Goal: Information Seeking & Learning: Learn about a topic

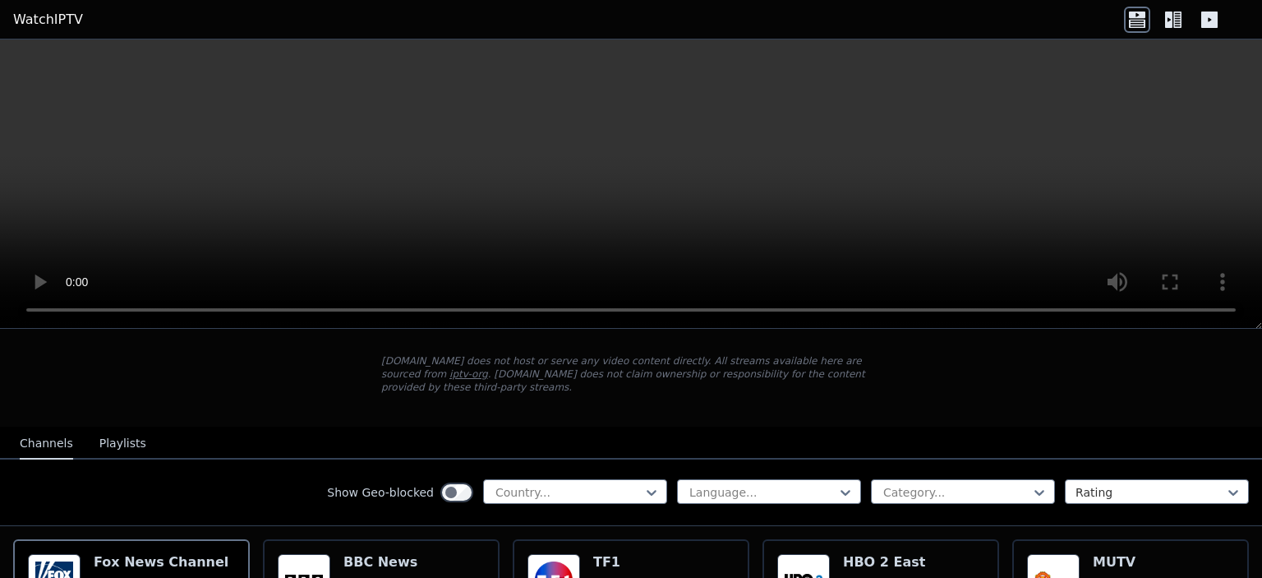
scroll to position [164, 0]
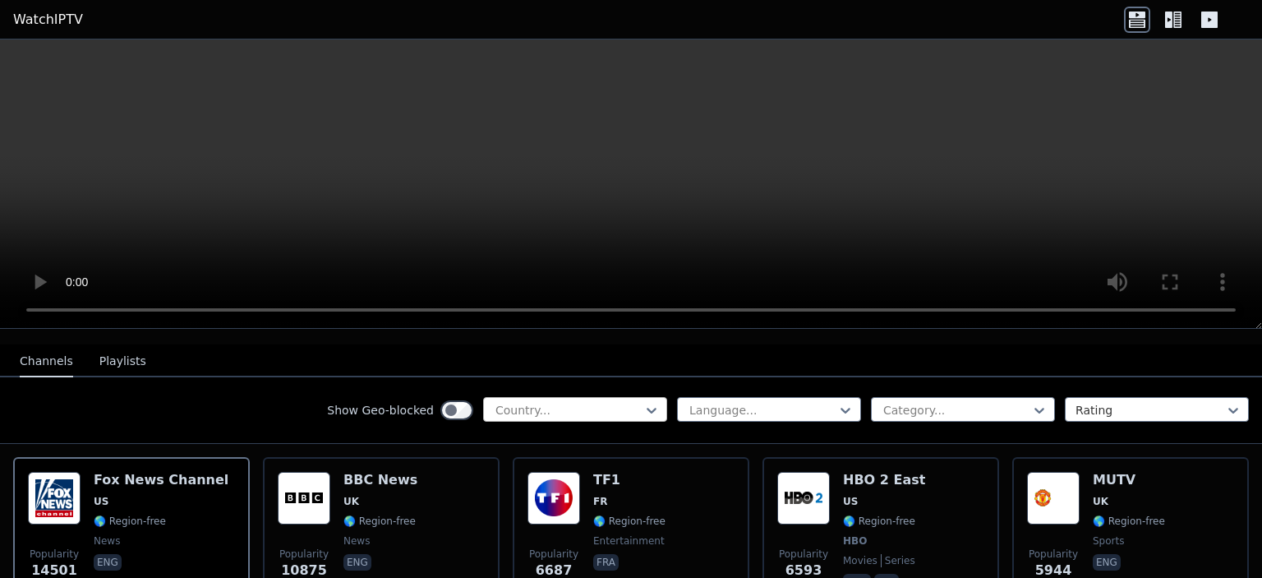
click at [563, 402] on div at bounding box center [569, 410] width 150 height 16
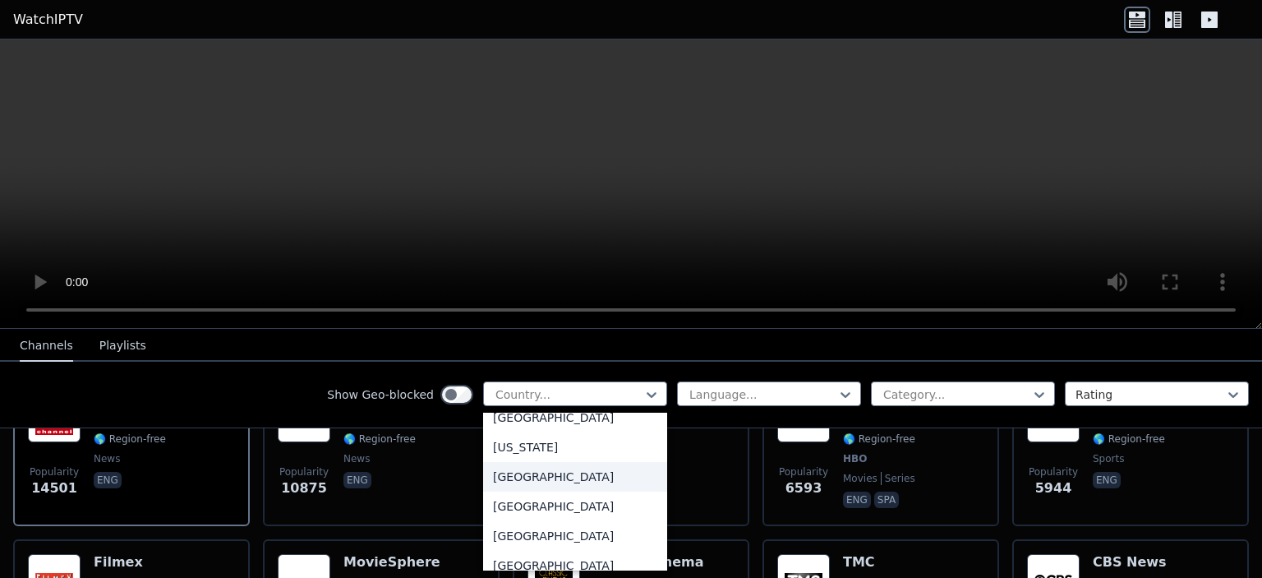
scroll to position [2137, 0]
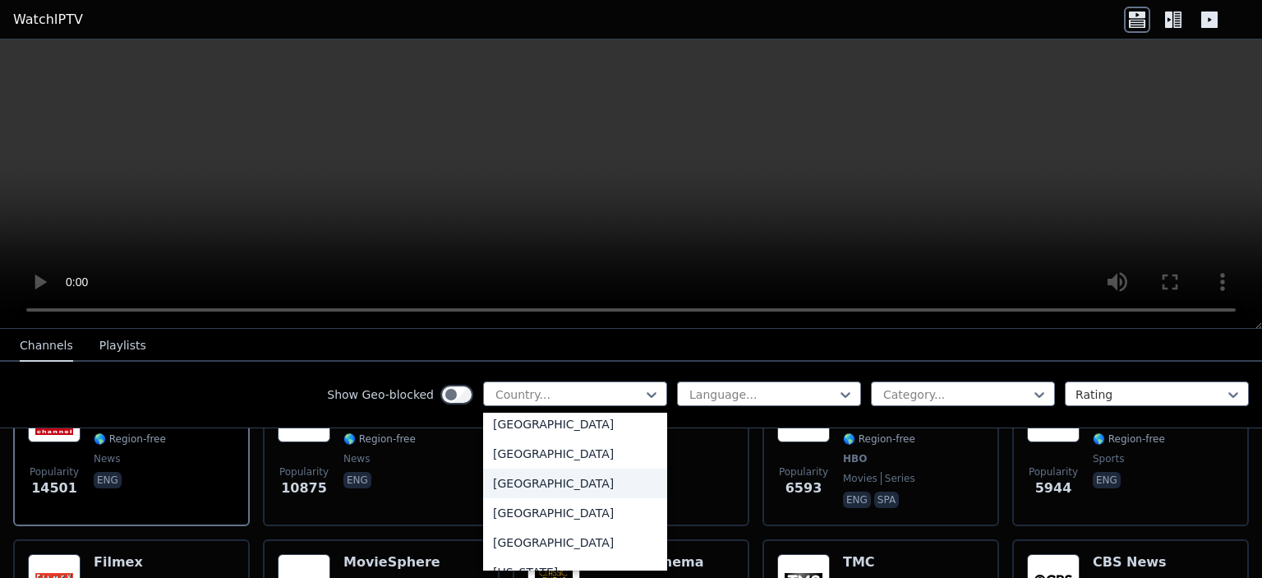
click at [537, 498] on div "[GEOGRAPHIC_DATA]" at bounding box center [575, 483] width 184 height 30
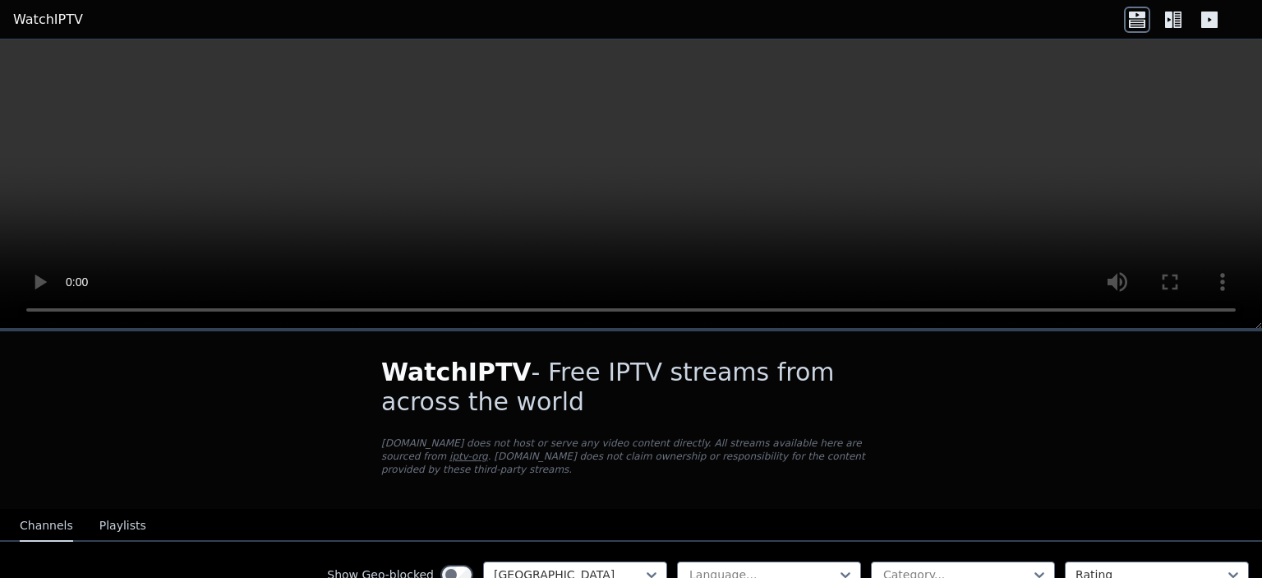
scroll to position [82, 0]
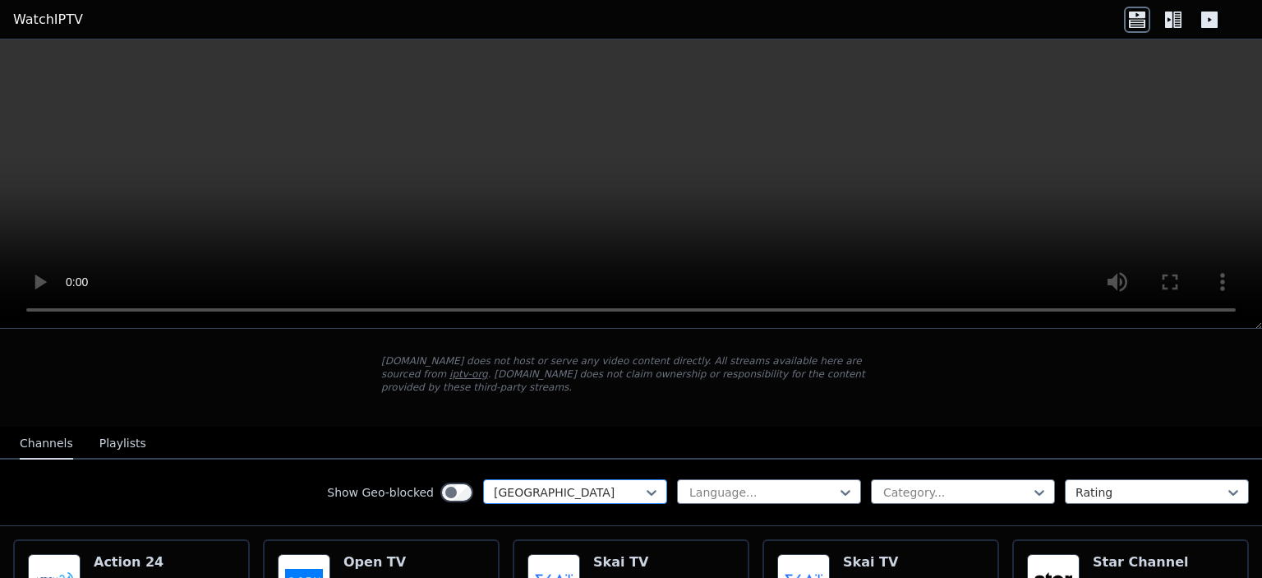
click at [616, 479] on div "[GEOGRAPHIC_DATA]" at bounding box center [575, 491] width 184 height 25
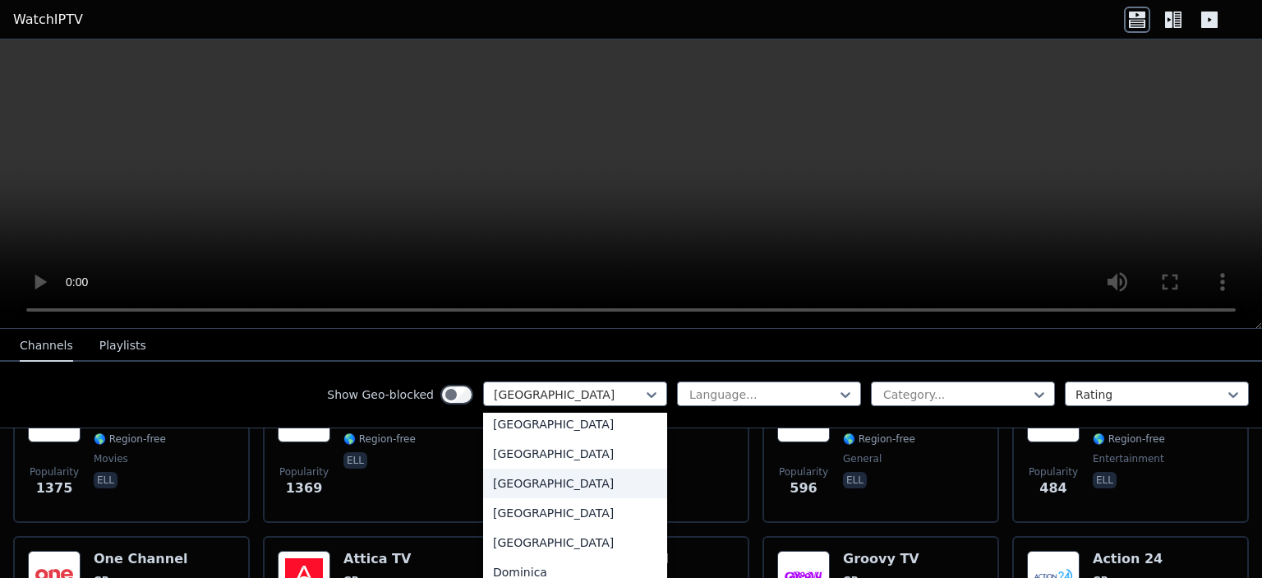
scroll to position [1315, 0]
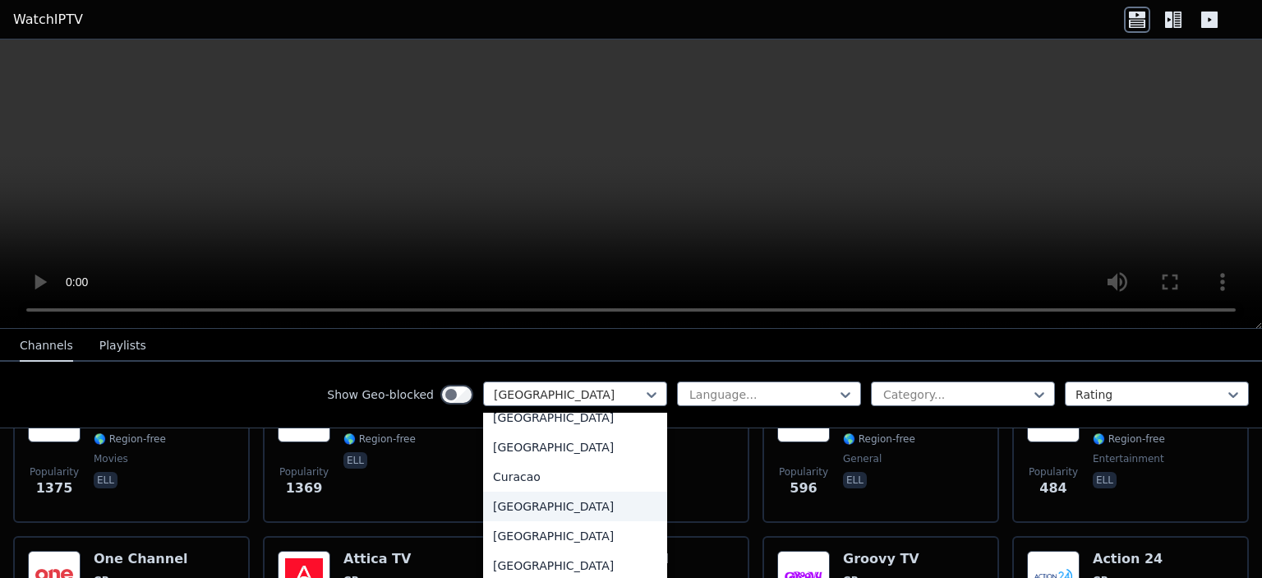
click at [546, 493] on div "[GEOGRAPHIC_DATA]" at bounding box center [575, 507] width 184 height 30
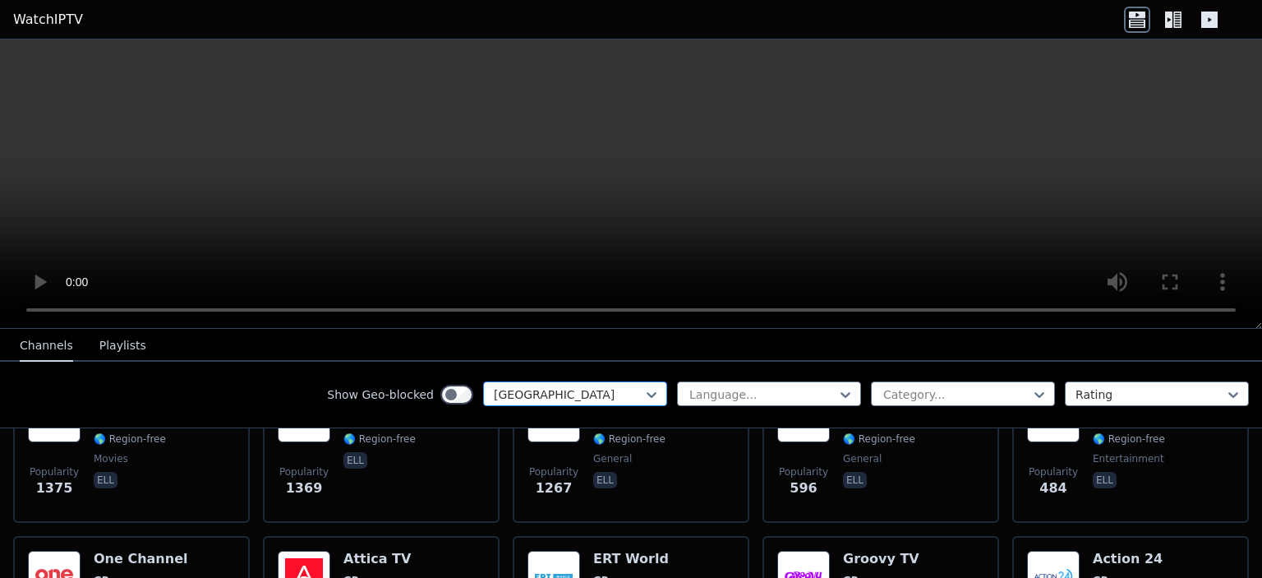
click at [552, 397] on div at bounding box center [569, 394] width 150 height 16
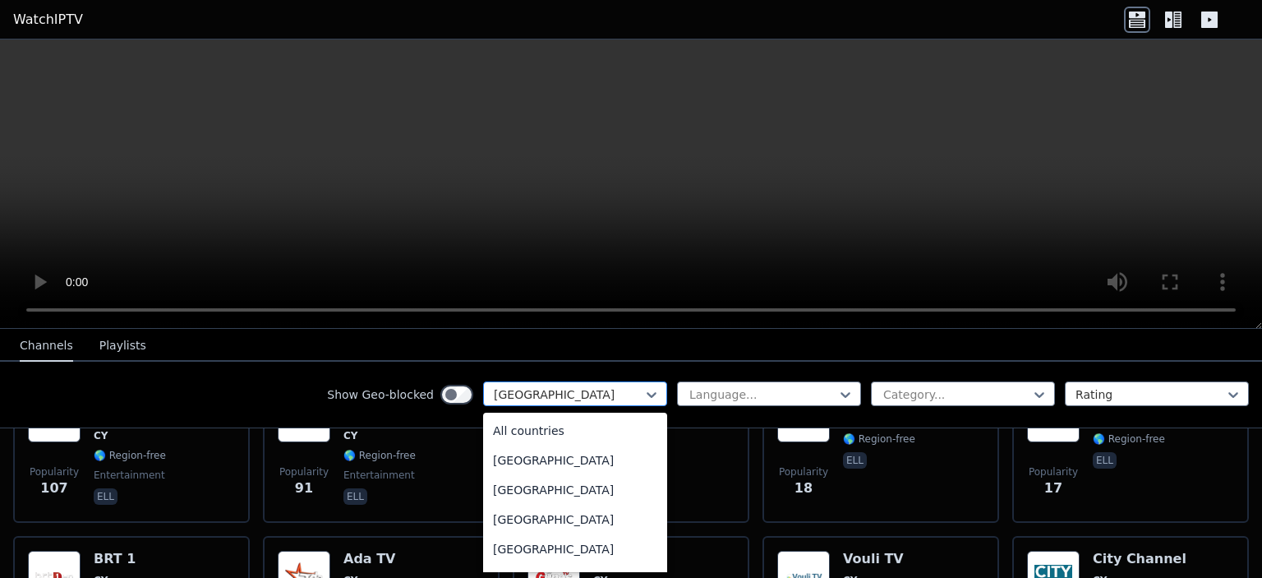
scroll to position [1187, 0]
click at [552, 397] on div at bounding box center [569, 394] width 150 height 16
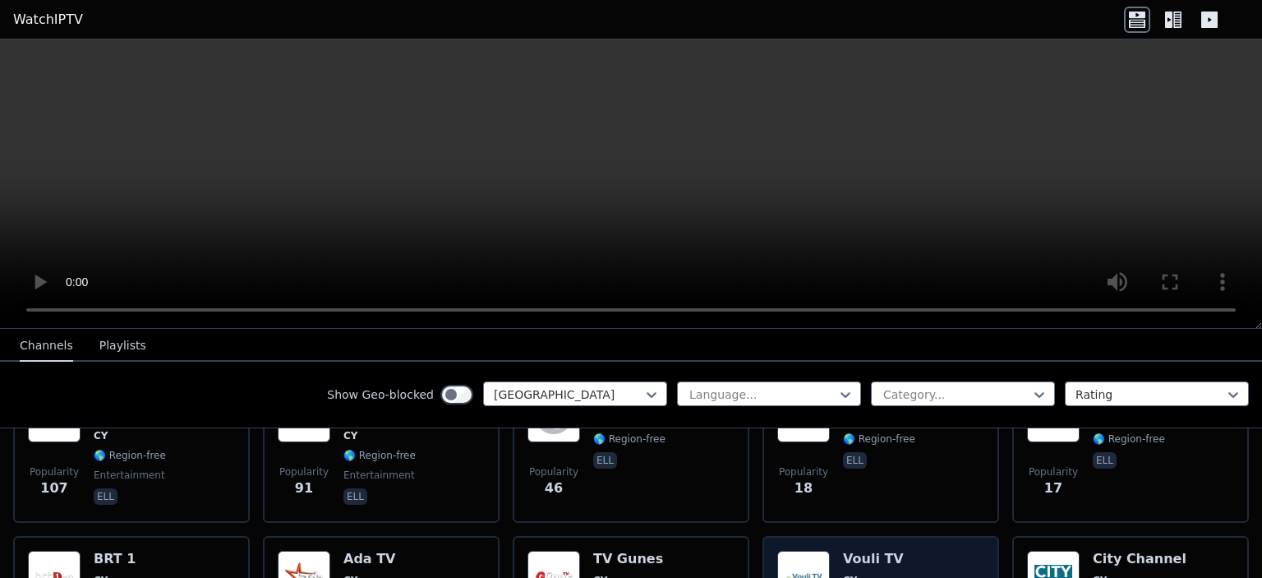
scroll to position [329, 0]
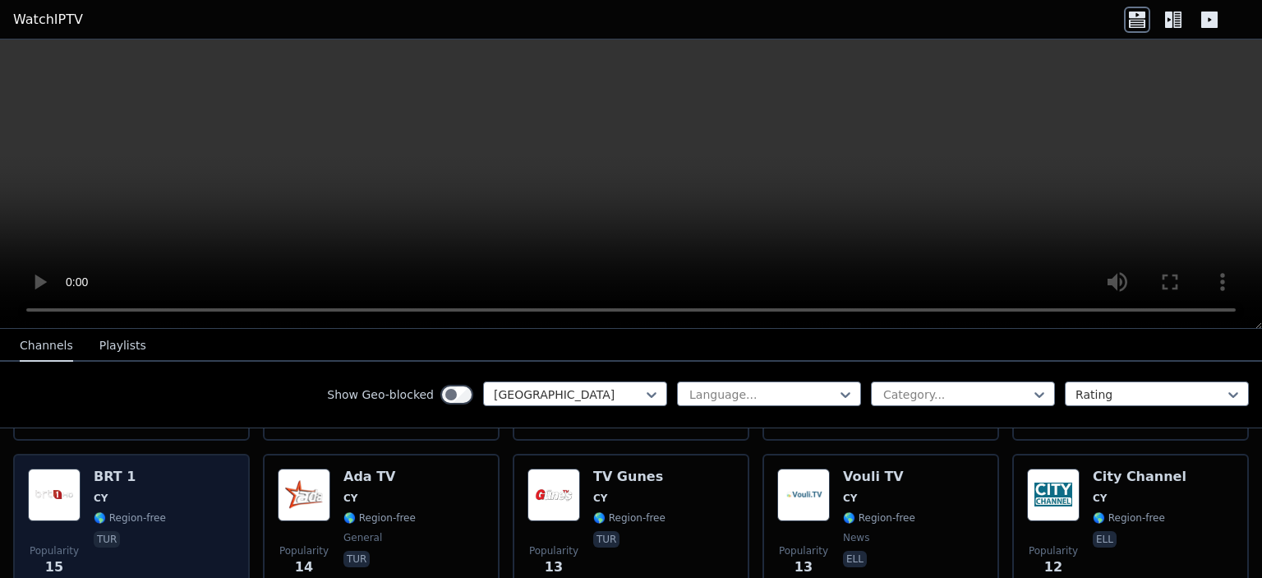
click at [175, 492] on div "Popularity 15 BRT 1 CY 🌎 Region-free tur" at bounding box center [131, 527] width 207 height 118
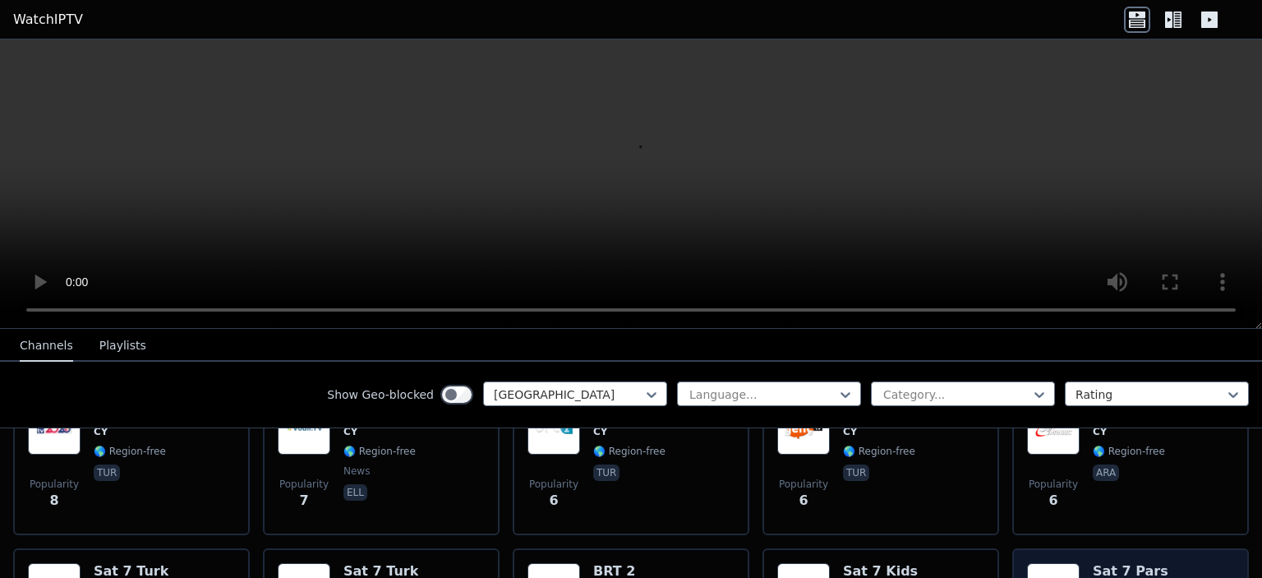
scroll to position [635, 0]
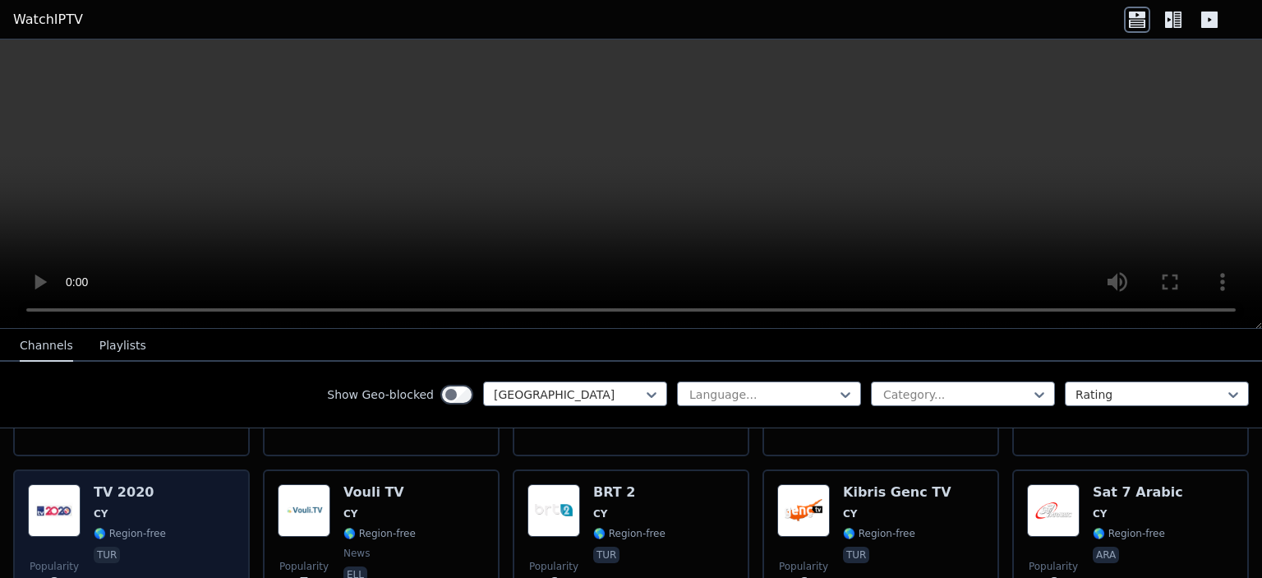
click at [53, 493] on img at bounding box center [54, 510] width 53 height 53
